Goal: Information Seeking & Learning: Find specific fact

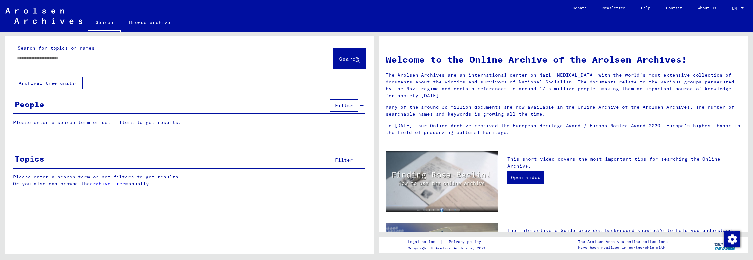
click at [54, 55] on input "text" at bounding box center [165, 58] width 297 height 7
type input "**********"
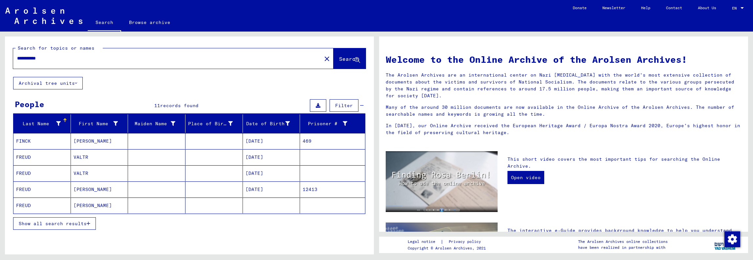
click at [248, 155] on mat-cell "[DATE]" at bounding box center [271, 157] width 57 height 16
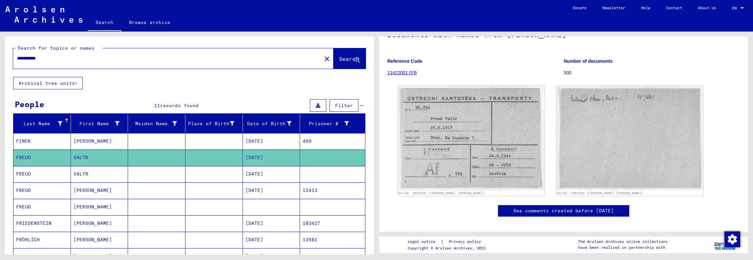
scroll to position [66, 0]
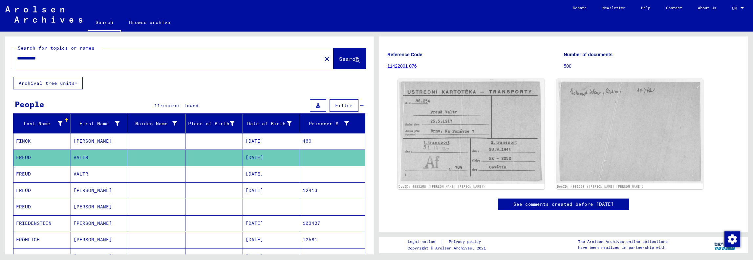
click at [294, 190] on mat-cell "[DATE]" at bounding box center [271, 190] width 57 height 16
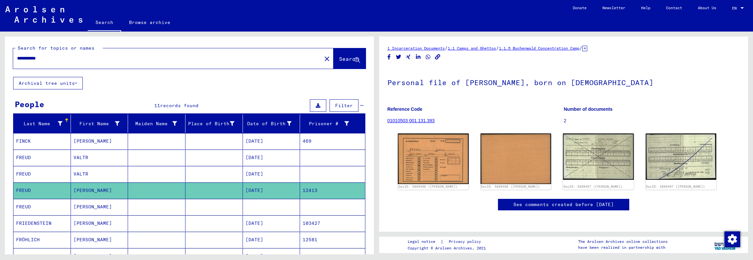
click at [288, 209] on mat-cell at bounding box center [271, 207] width 57 height 16
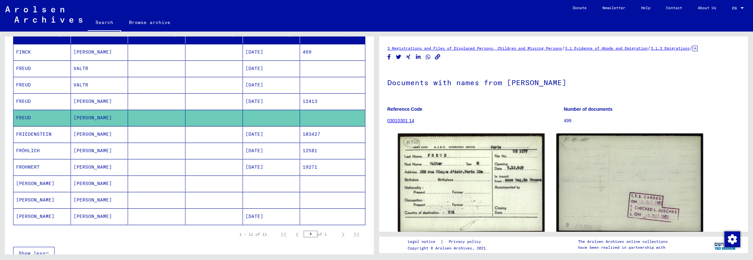
scroll to position [99, 0]
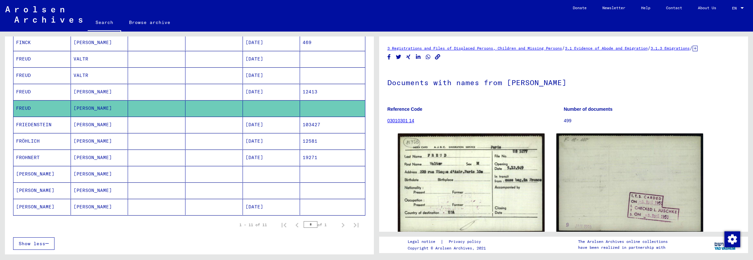
click at [208, 90] on mat-cell at bounding box center [214, 92] width 57 height 16
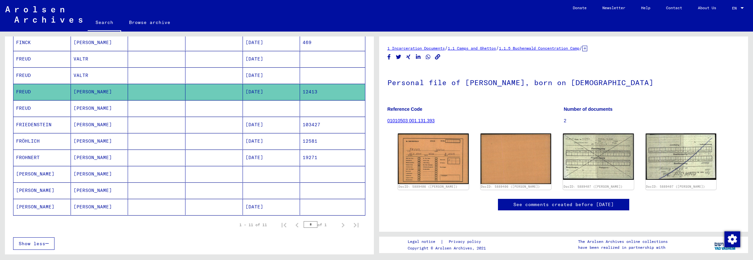
click at [218, 54] on mat-cell at bounding box center [214, 59] width 57 height 16
